Goal: Task Accomplishment & Management: Use online tool/utility

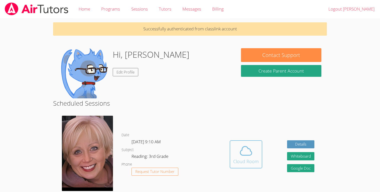
click at [255, 156] on span at bounding box center [246, 151] width 26 height 14
click at [255, 159] on div "Cloud Room" at bounding box center [246, 161] width 26 height 7
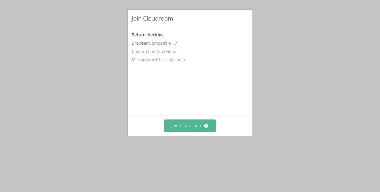
click at [0, 0] on div "Setup checklist Browser: Compatible Camera: Checking video... Microphone: Check…" at bounding box center [0, 0] width 0 height 0
click at [183, 132] on button "Join Cloudroom" at bounding box center [189, 125] width 51 height 12
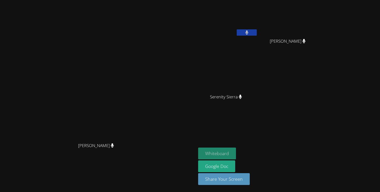
click at [236, 150] on button "Whiteboard" at bounding box center [217, 153] width 38 height 12
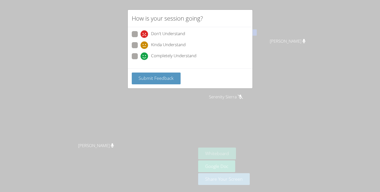
click at [180, 122] on div "How is your session going? Don't Understand Kinda Understand Completely Underst…" at bounding box center [190, 96] width 380 height 192
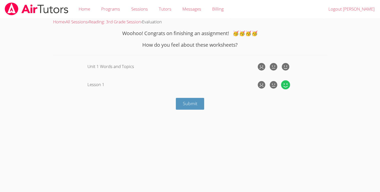
click at [284, 86] on icon at bounding box center [285, 84] width 9 height 9
click at [0, 0] on input "radio" at bounding box center [0, 0] width 0 height 0
